Goal: Check status: Check status

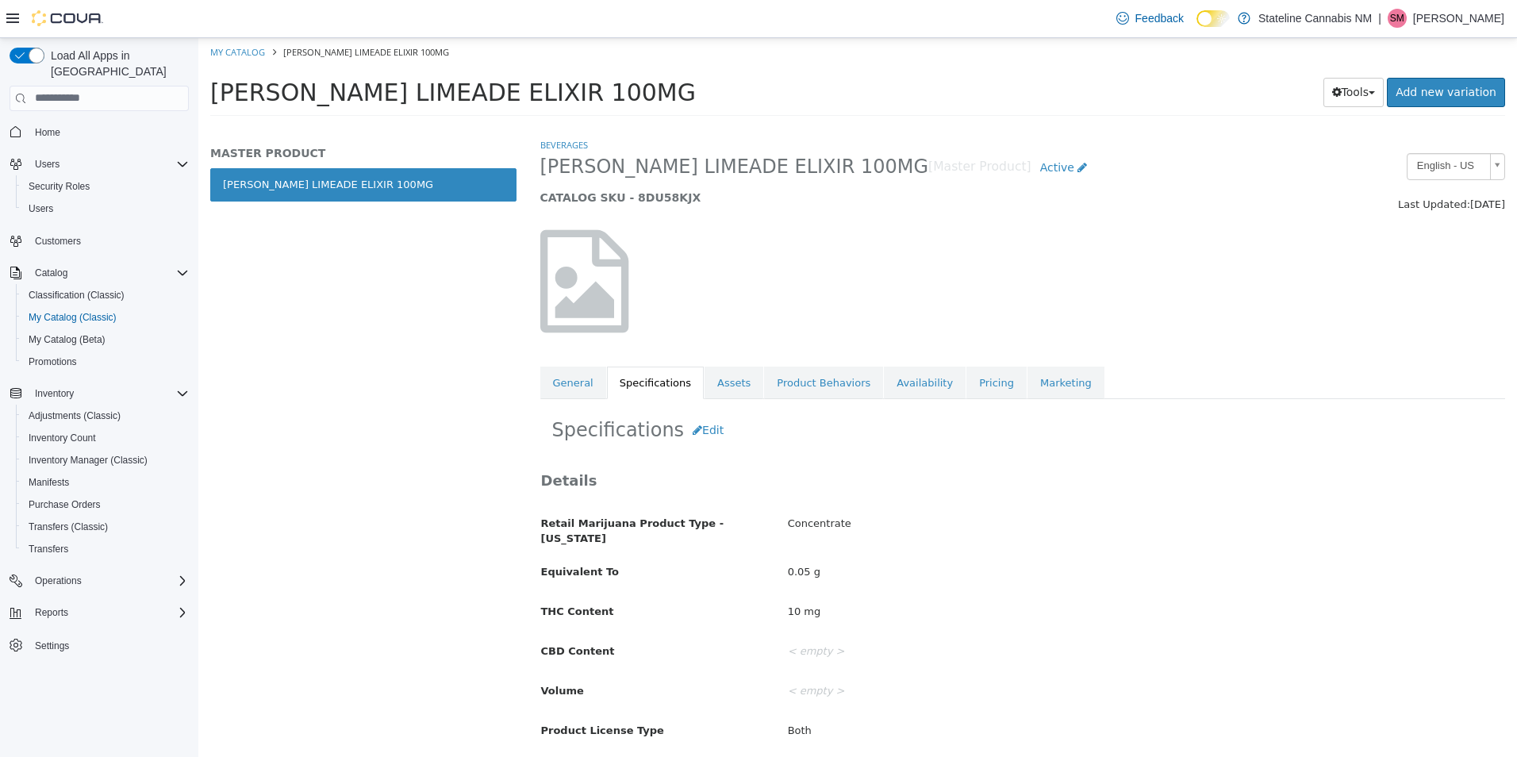
scroll to position [391, 0]
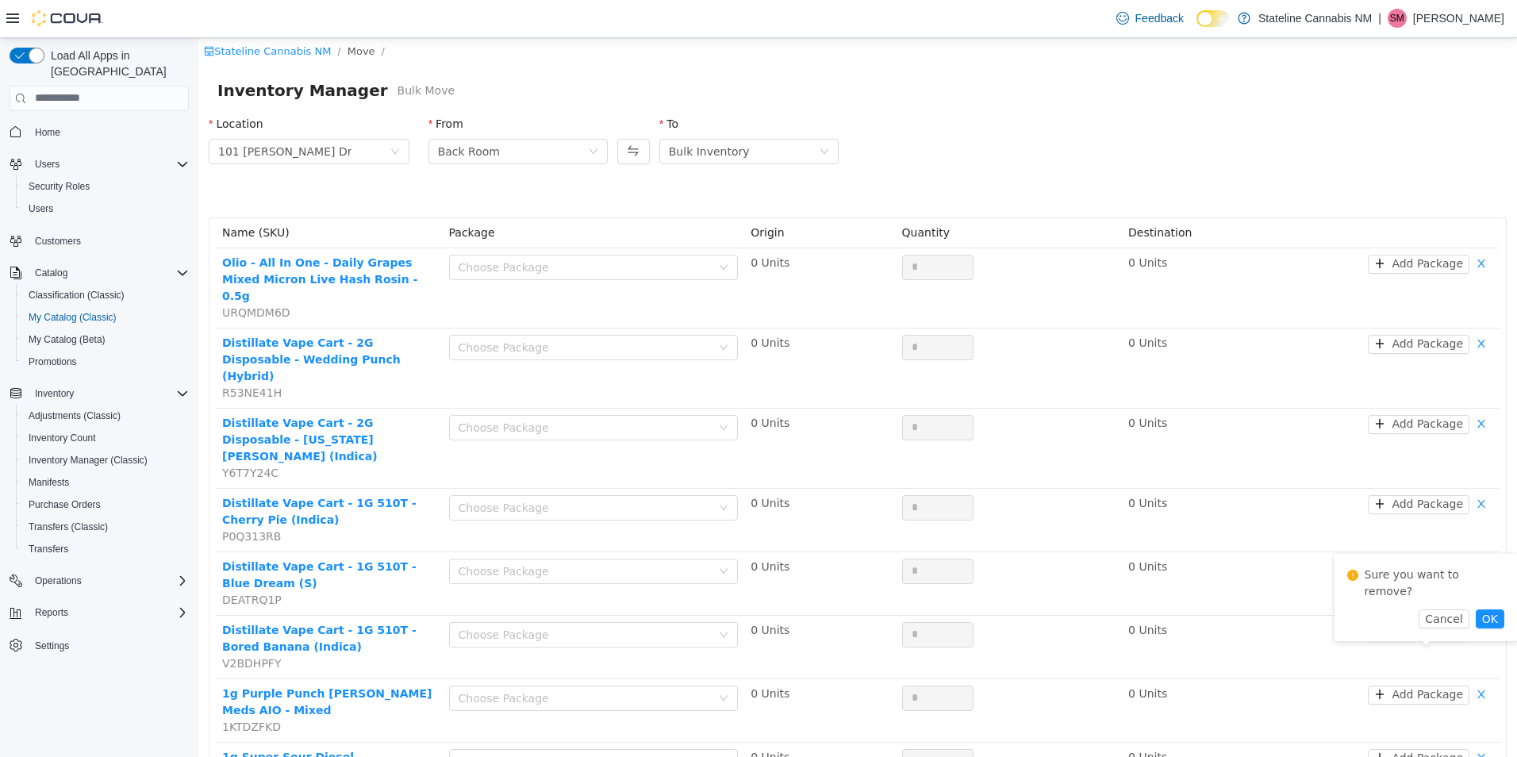
scroll to position [397, 0]
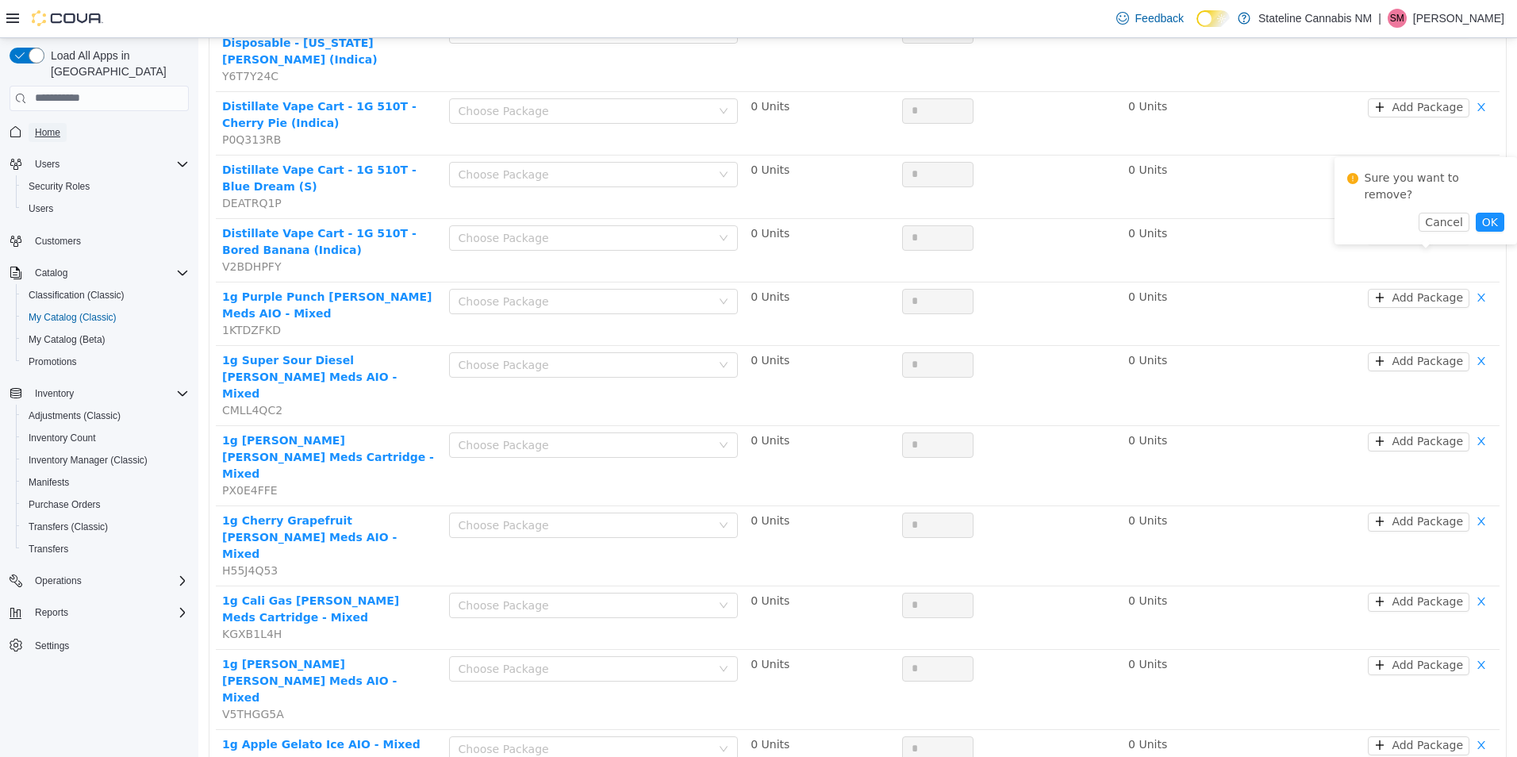
click at [60, 123] on link "Home" at bounding box center [48, 132] width 38 height 19
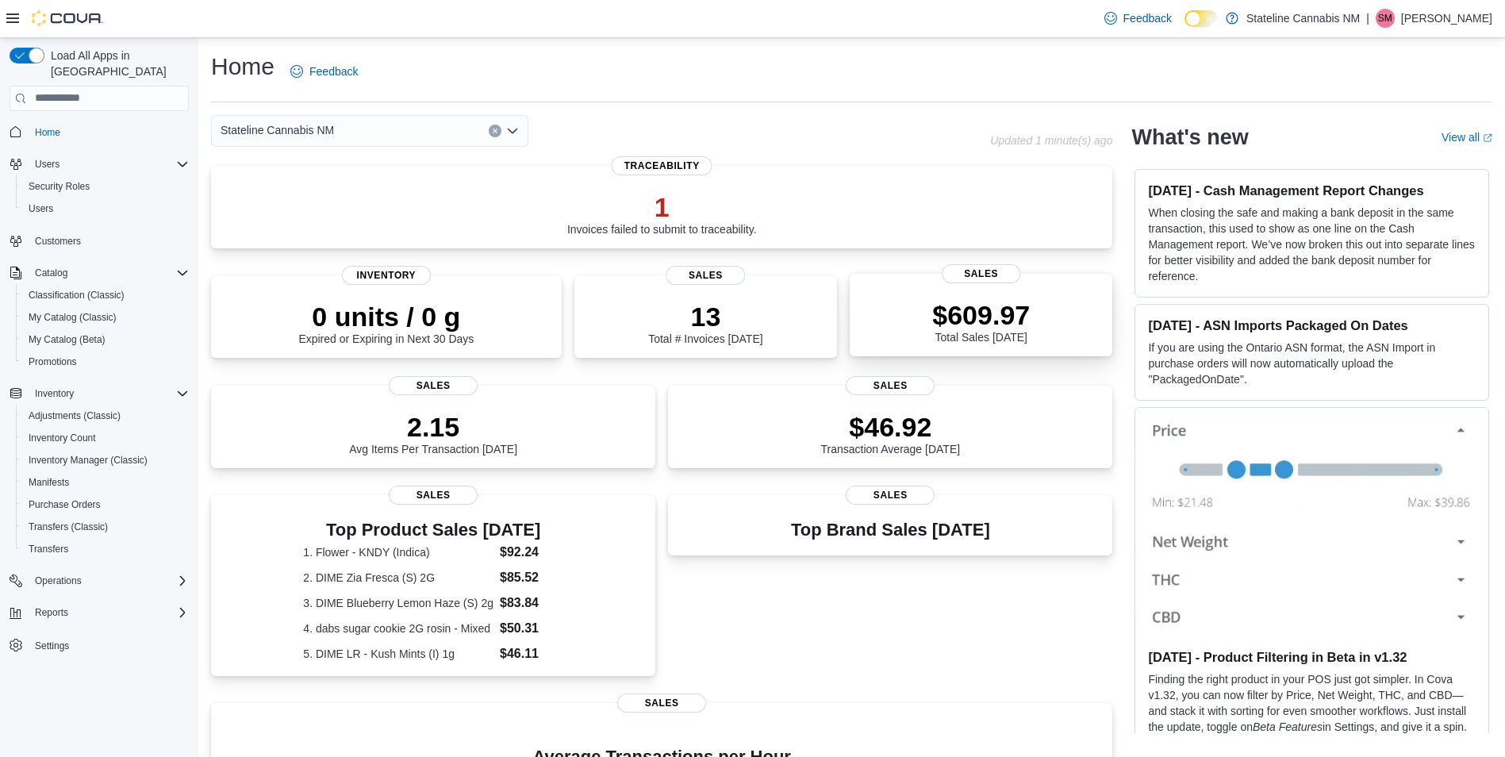
click at [1011, 332] on div "$609.97 Total Sales Today" at bounding box center [981, 321] width 98 height 44
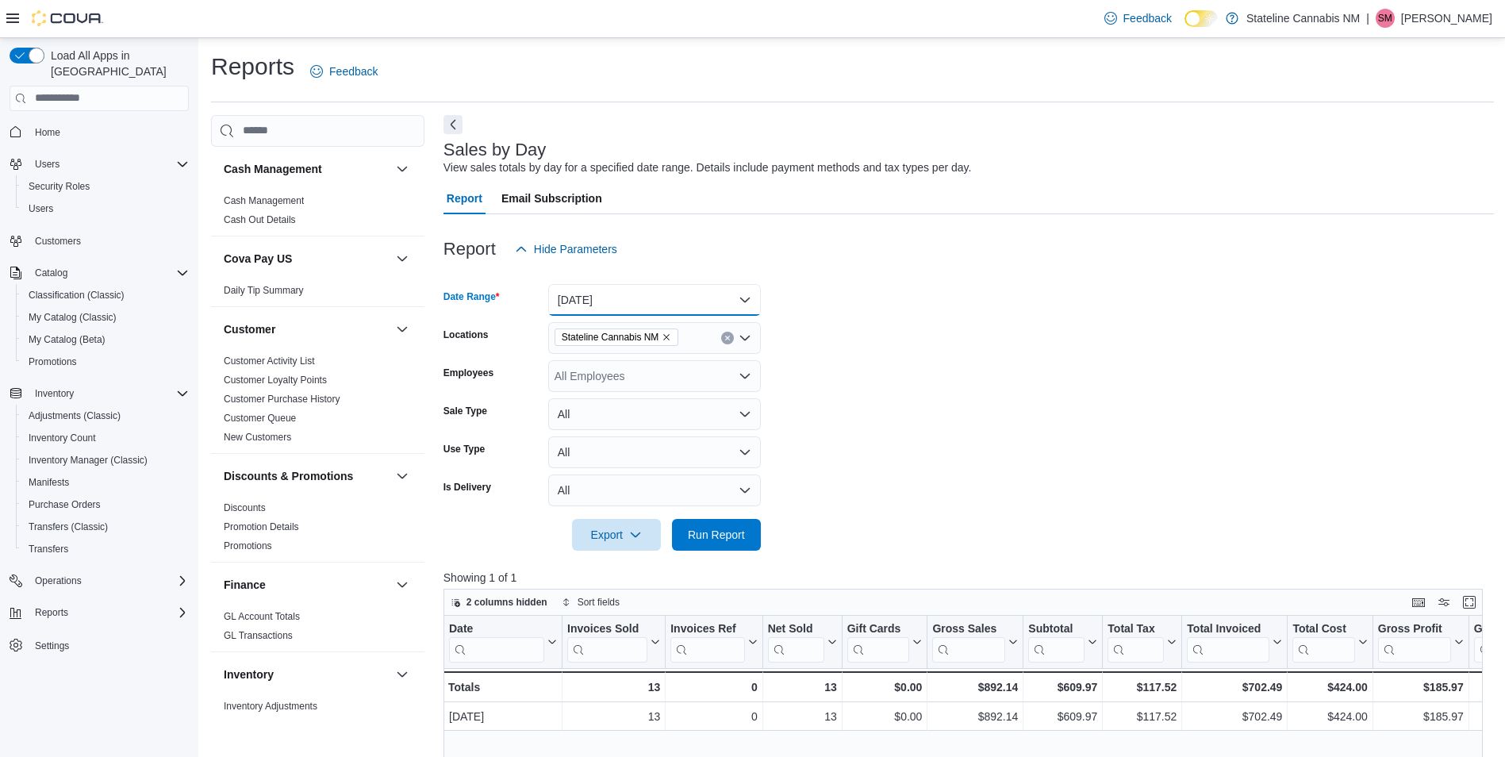
click at [608, 300] on button "Today" at bounding box center [654, 300] width 213 height 32
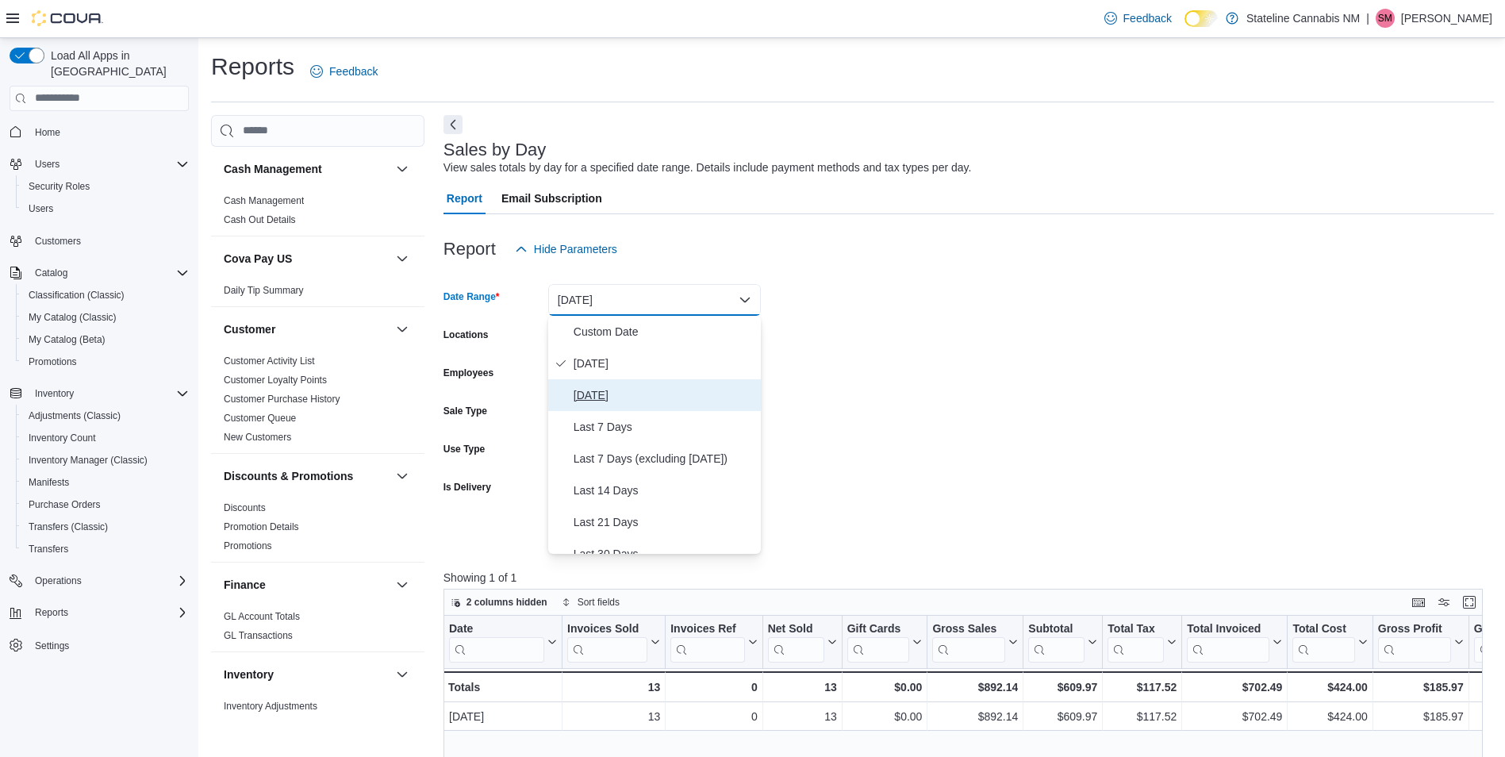
click at [612, 384] on button "Yesterday" at bounding box center [654, 395] width 213 height 32
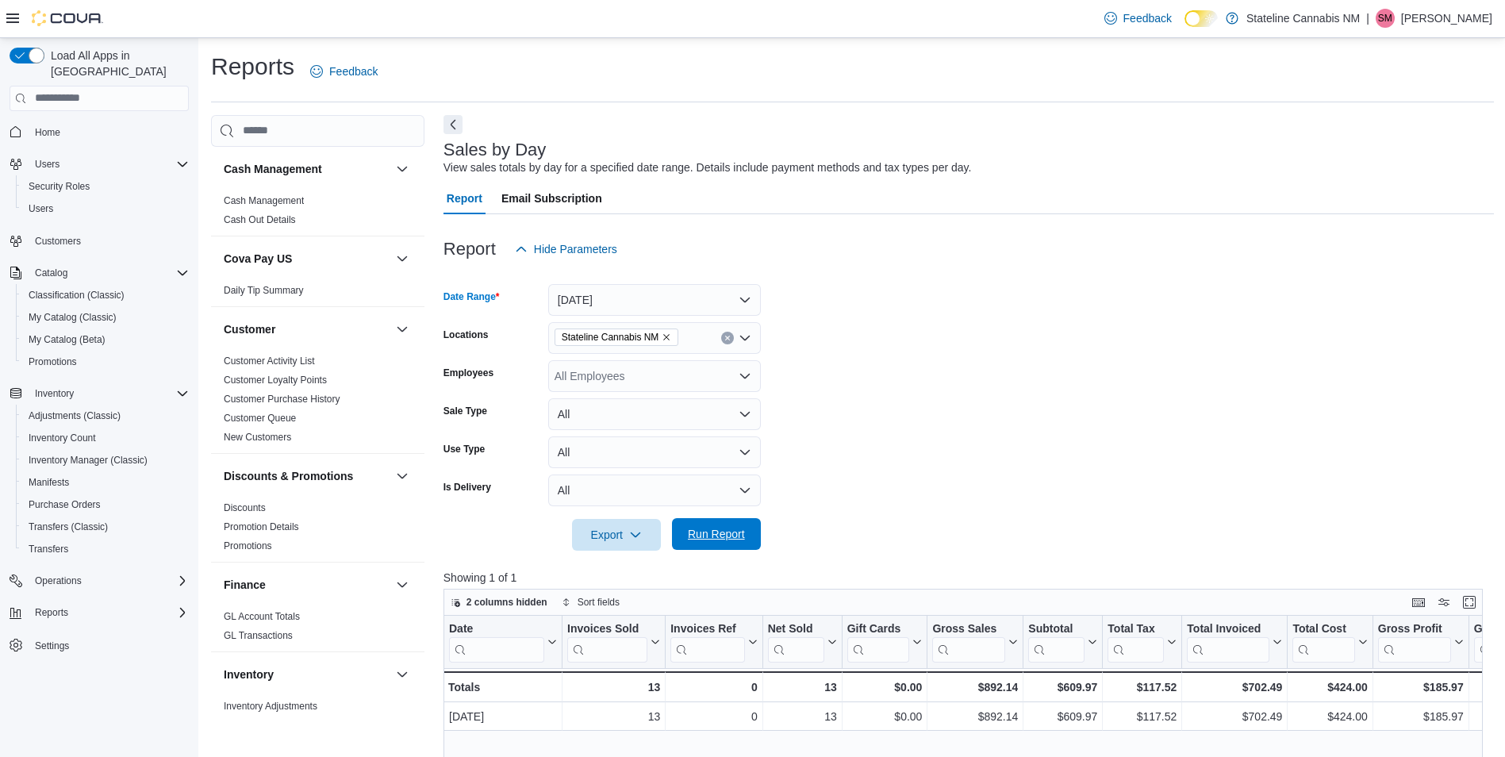
click at [707, 531] on span "Run Report" at bounding box center [716, 534] width 57 height 16
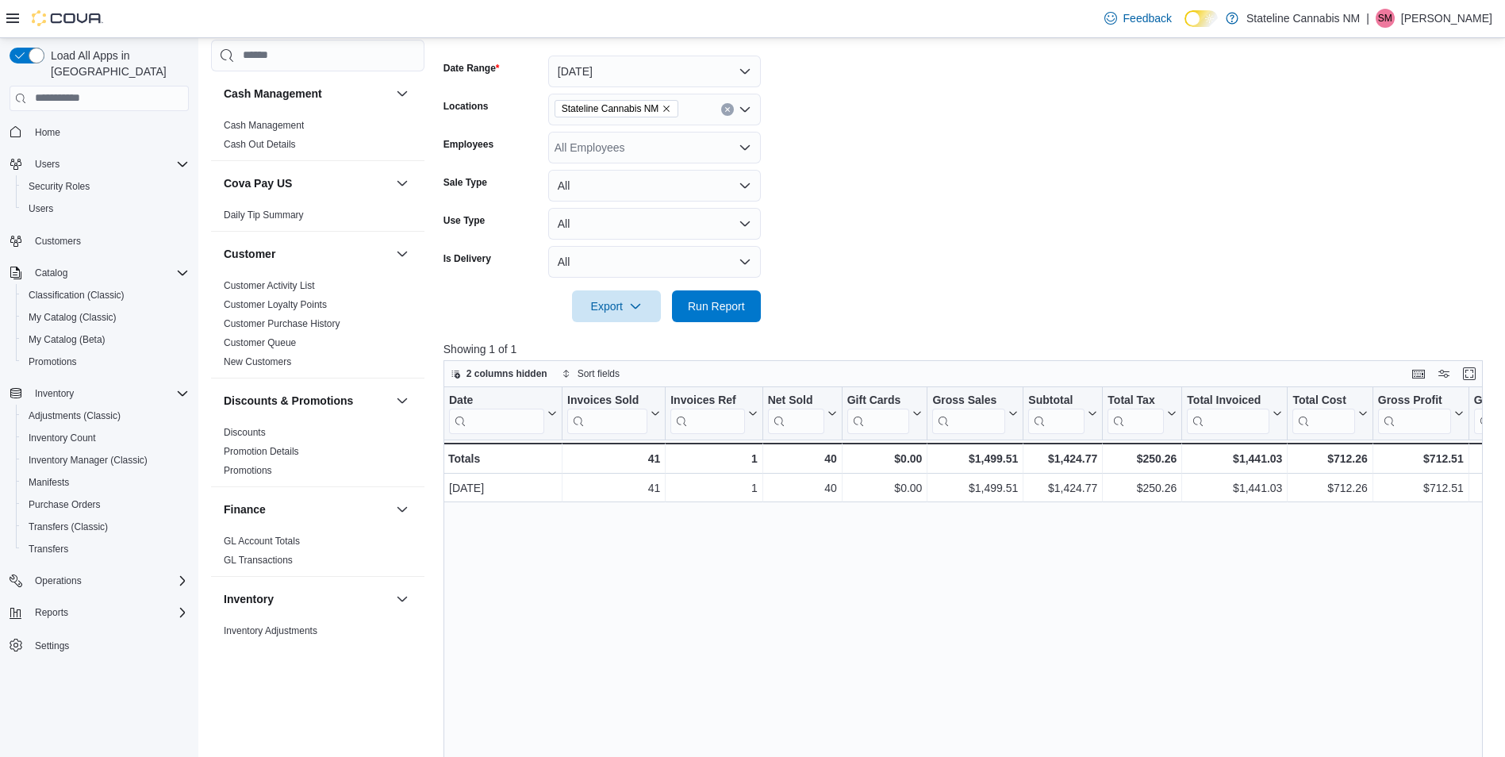
scroll to position [238, 0]
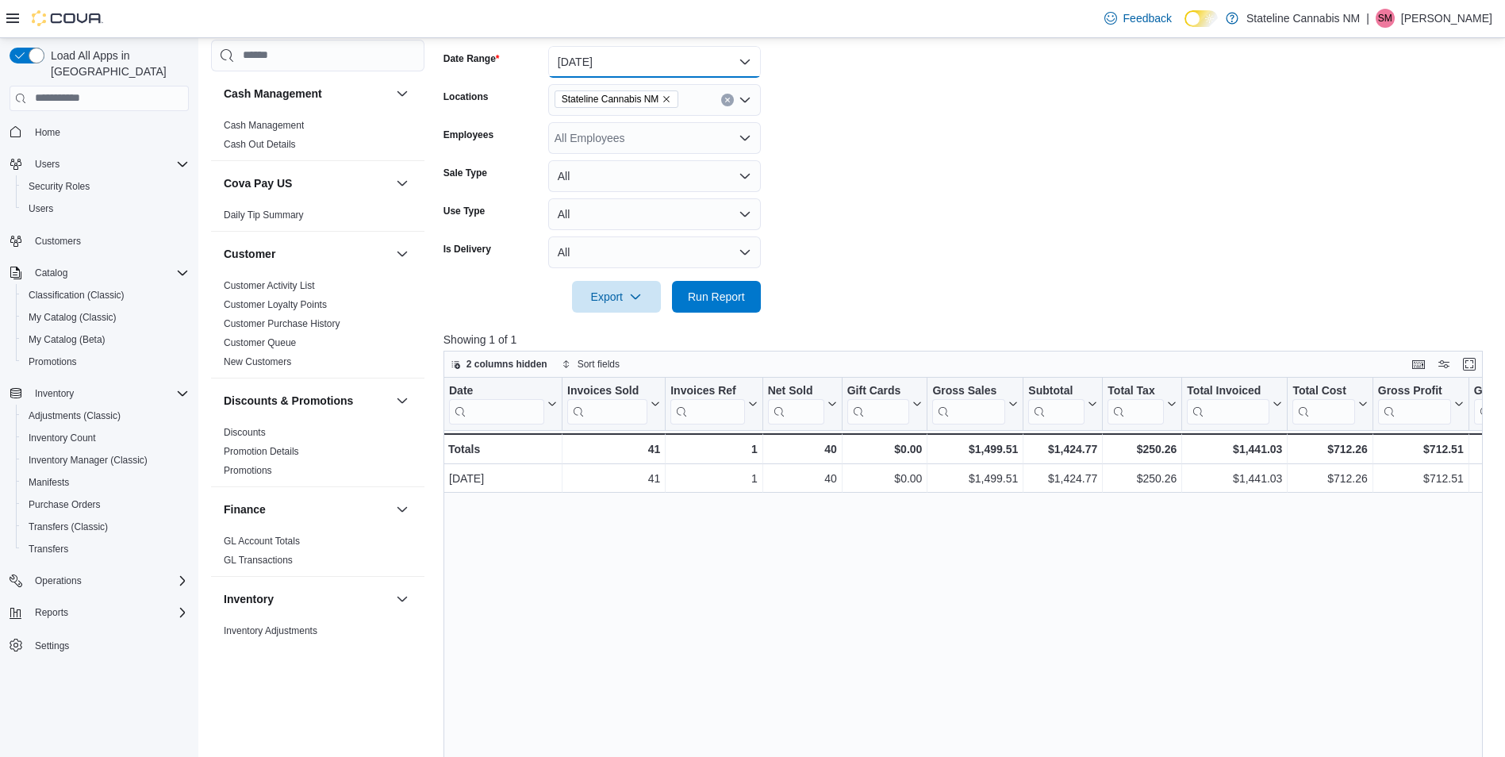
click at [692, 66] on button "Yesterday" at bounding box center [654, 62] width 213 height 32
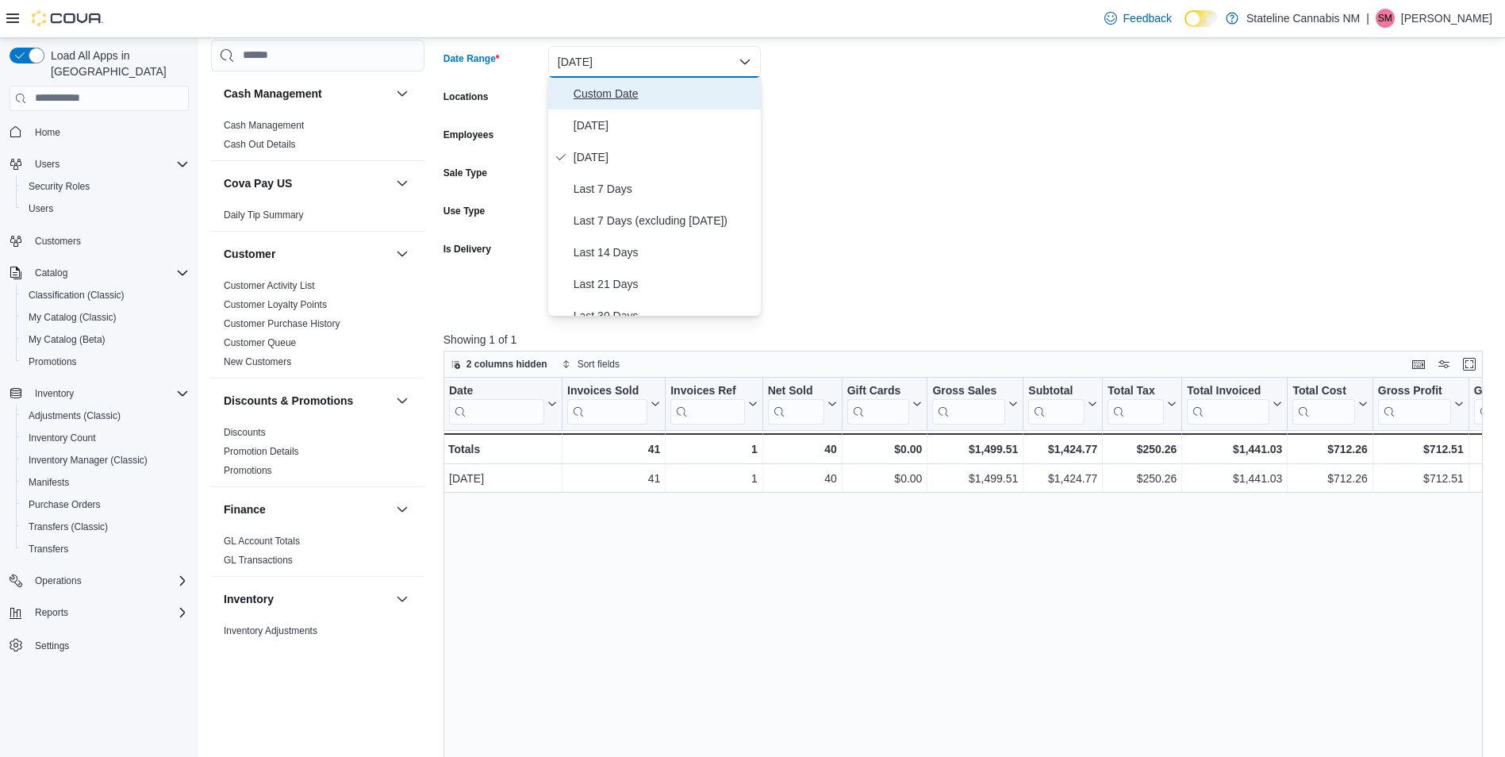
click at [625, 98] on span "Custom Date" at bounding box center [663, 93] width 181 height 19
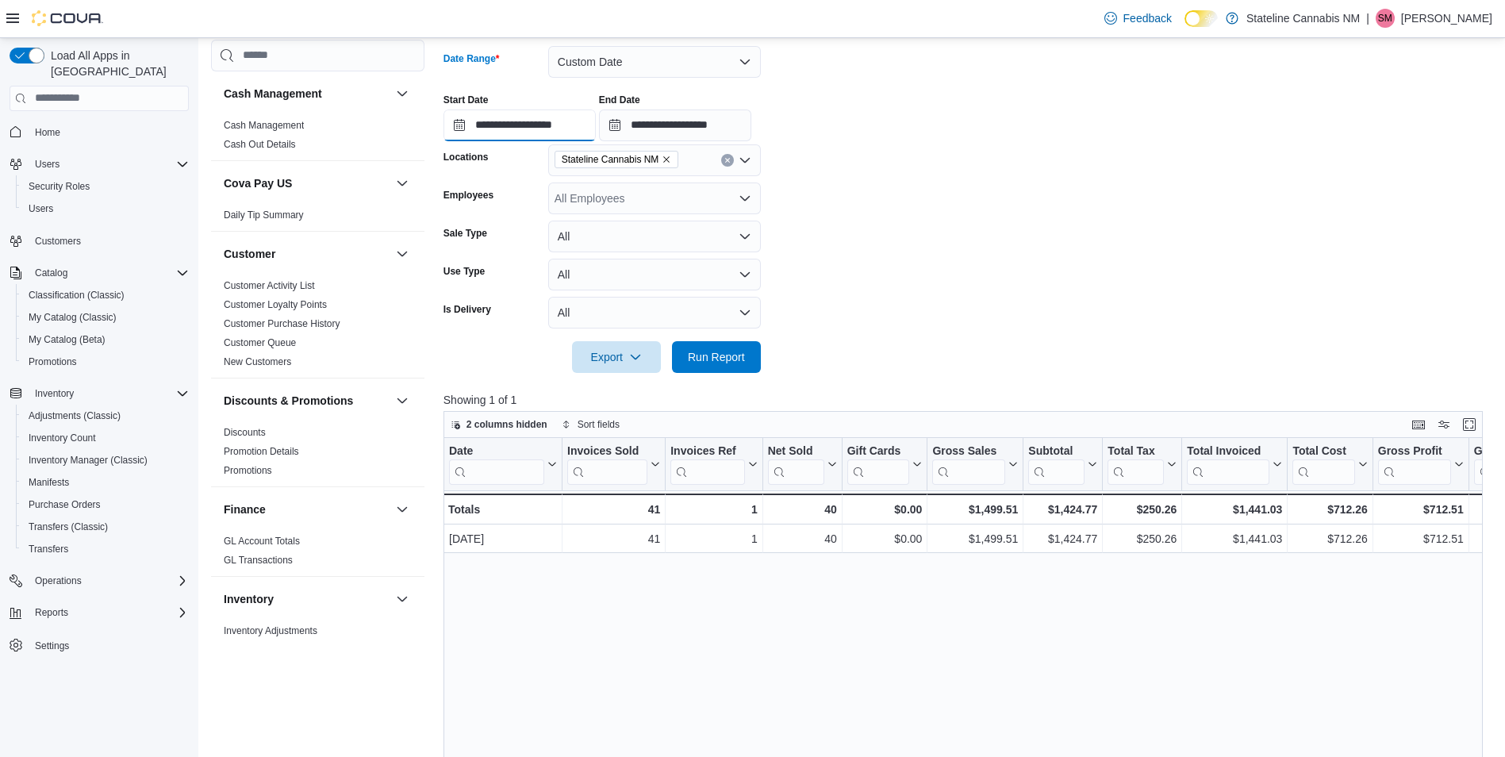
click at [537, 123] on input "**********" at bounding box center [519, 125] width 152 height 32
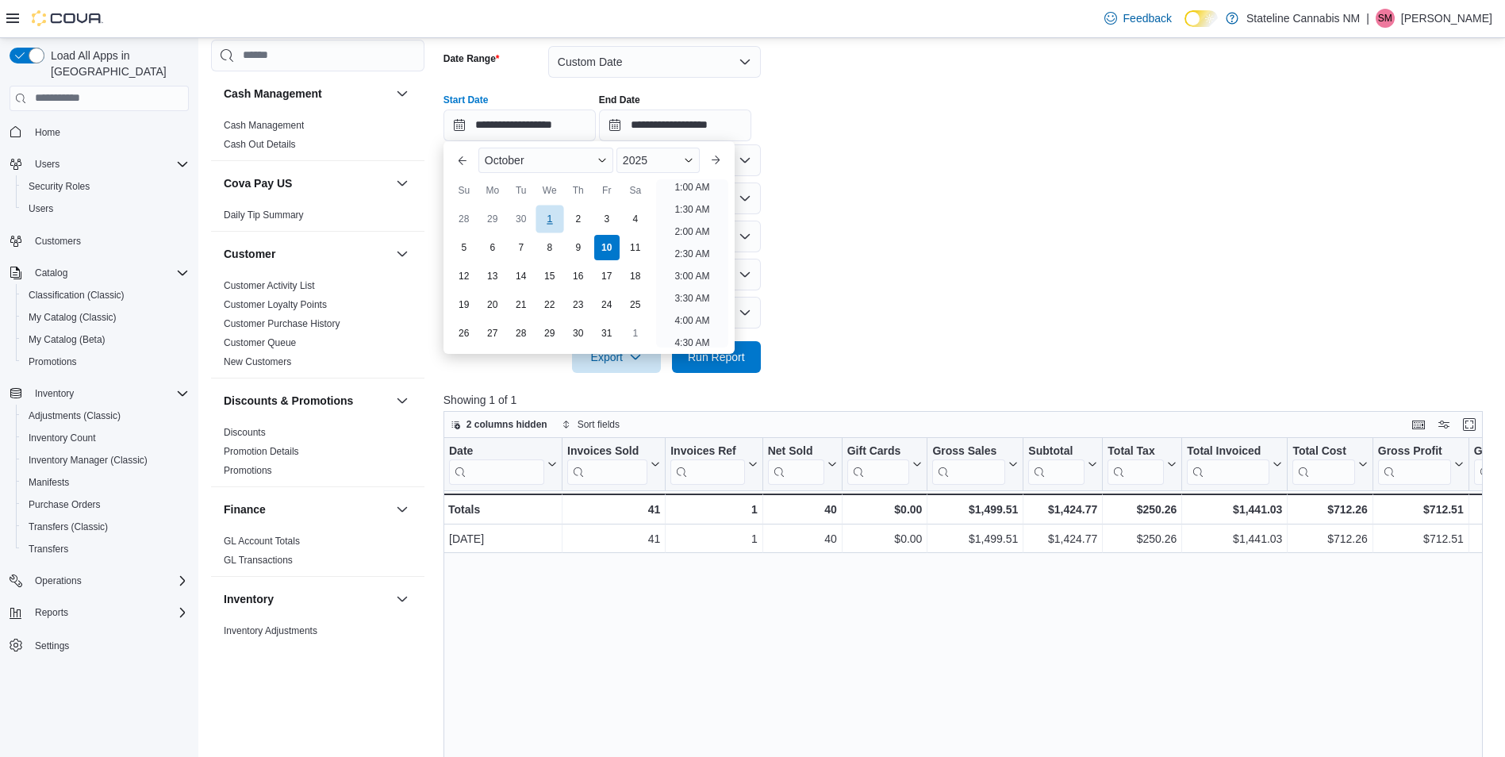
click at [552, 219] on div "1" at bounding box center [549, 219] width 28 height 28
type input "**********"
click at [747, 362] on span "Run Report" at bounding box center [716, 356] width 70 height 32
